Goal: Navigation & Orientation: Find specific page/section

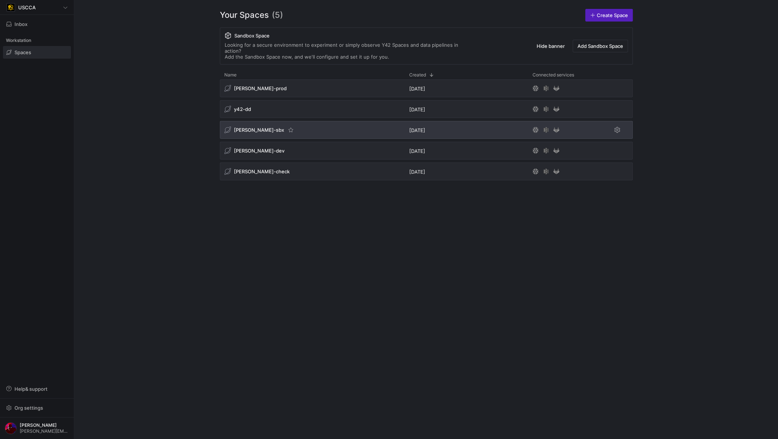
click at [243, 127] on span "[PERSON_NAME]-sbx" at bounding box center [259, 130] width 50 height 6
